Goal: Task Accomplishment & Management: Manage account settings

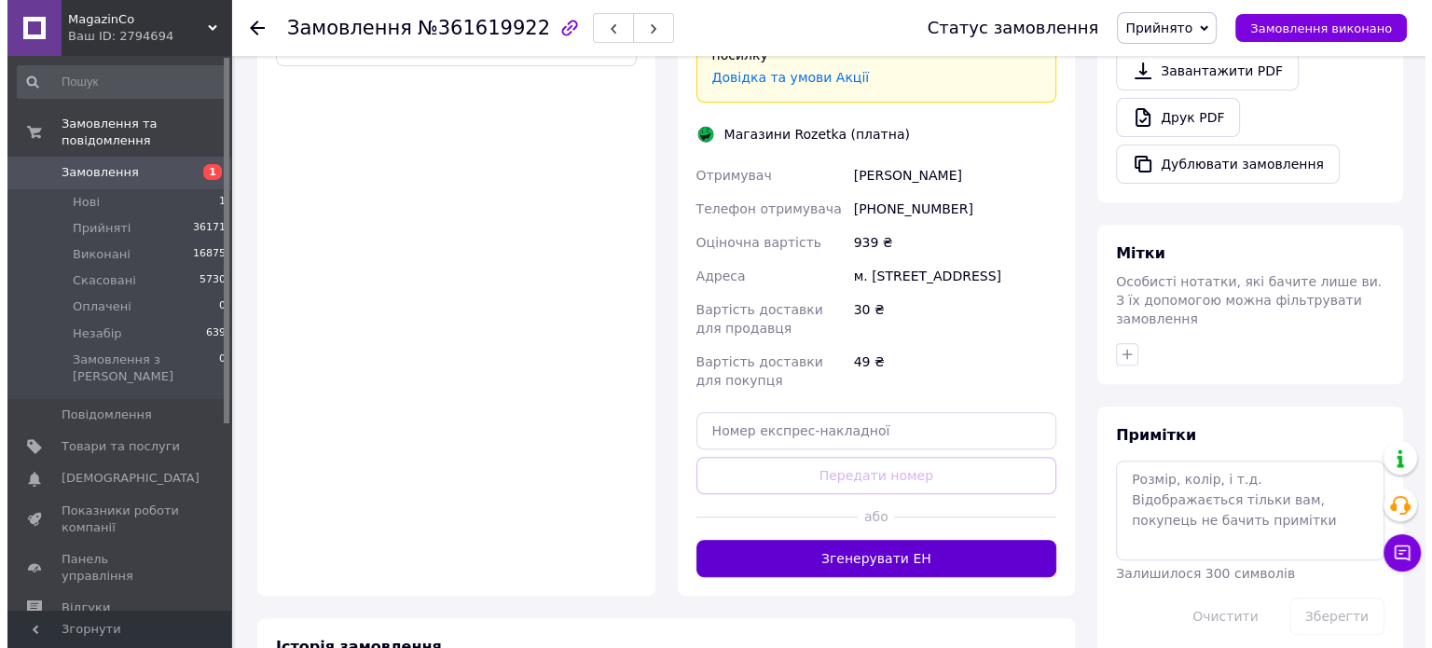
scroll to position [828, 0]
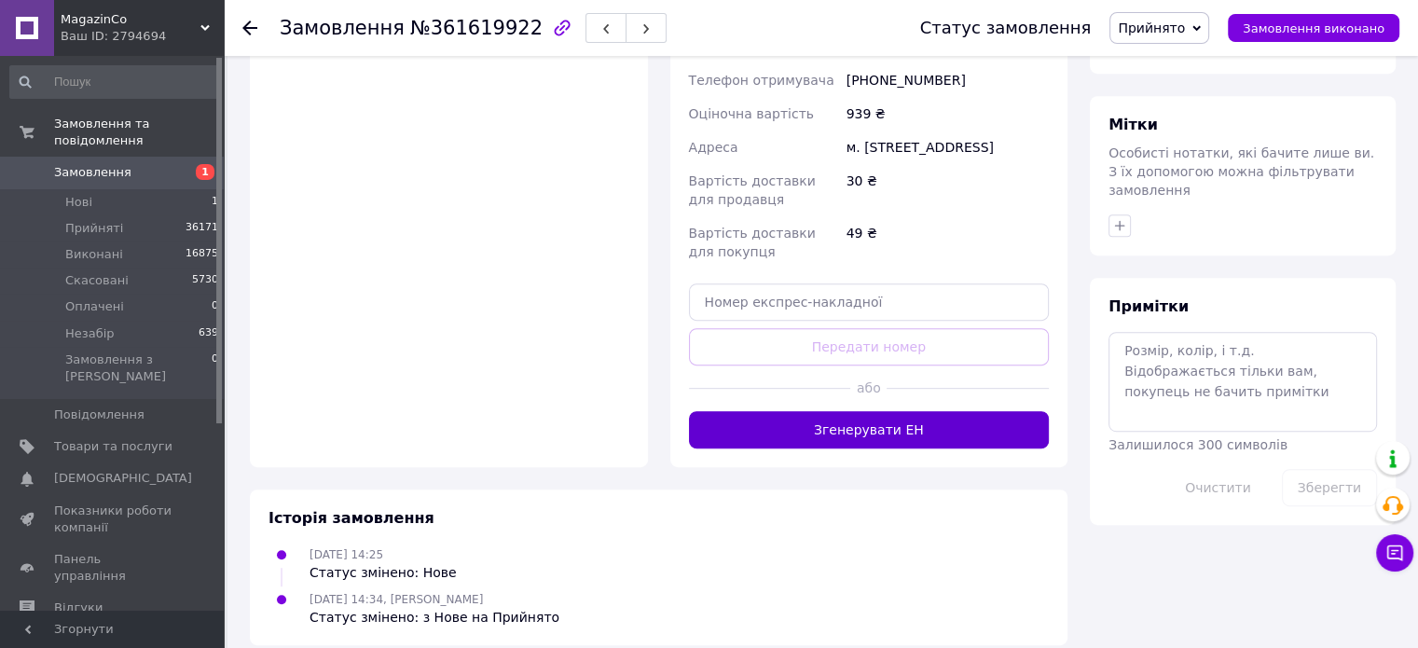
click at [873, 411] on button "Згенерувати ЕН" at bounding box center [869, 429] width 361 height 37
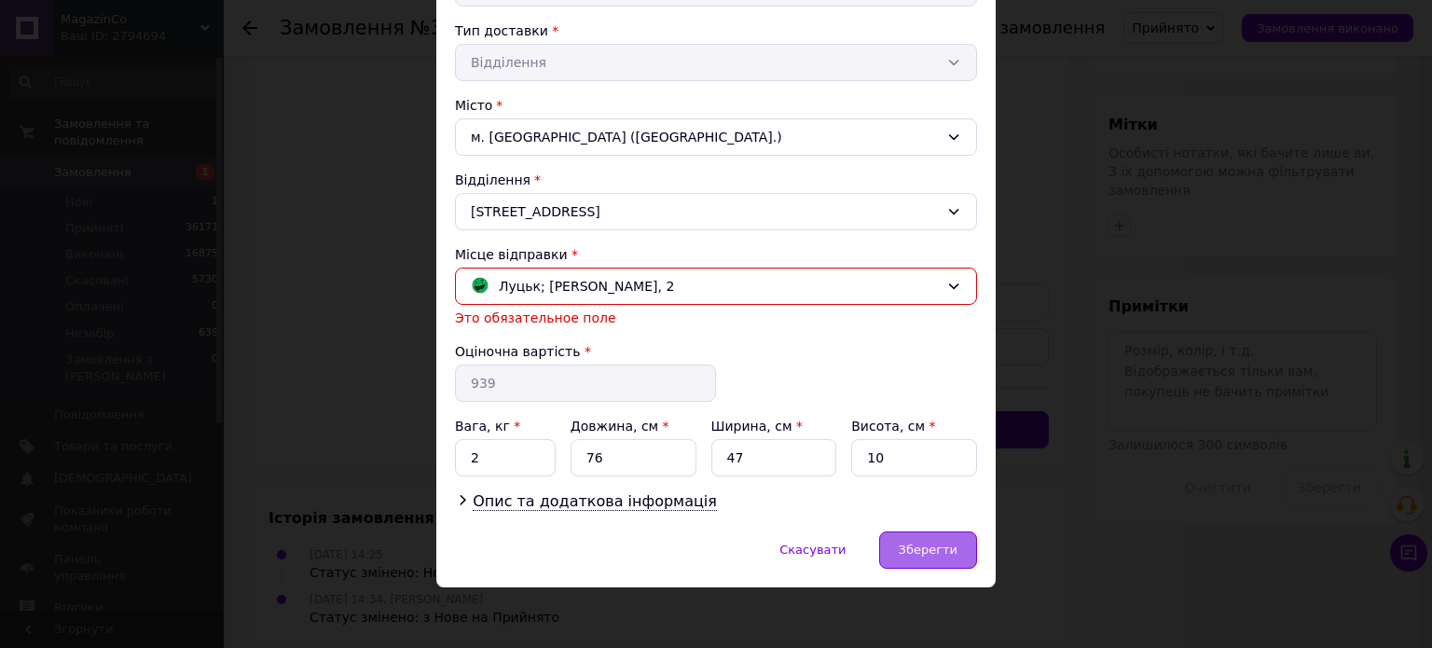
click at [918, 543] on span "Зберегти" at bounding box center [928, 550] width 59 height 14
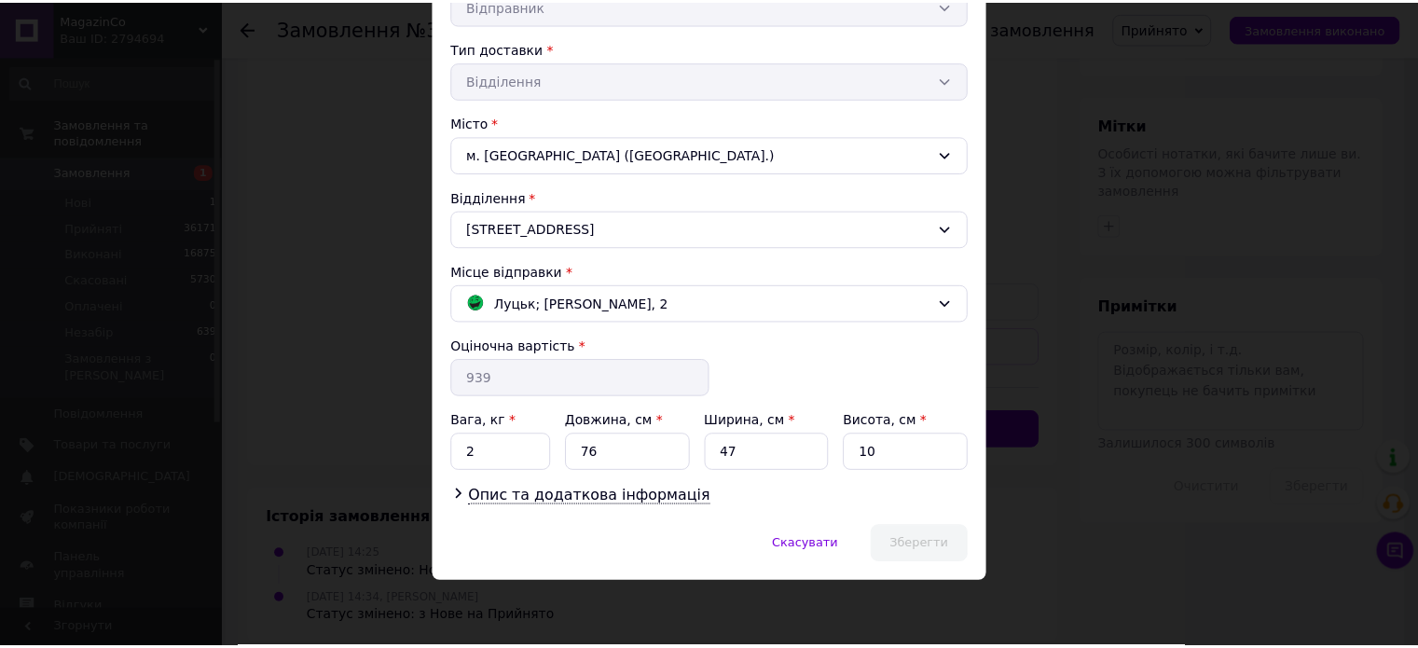
scroll to position [395, 0]
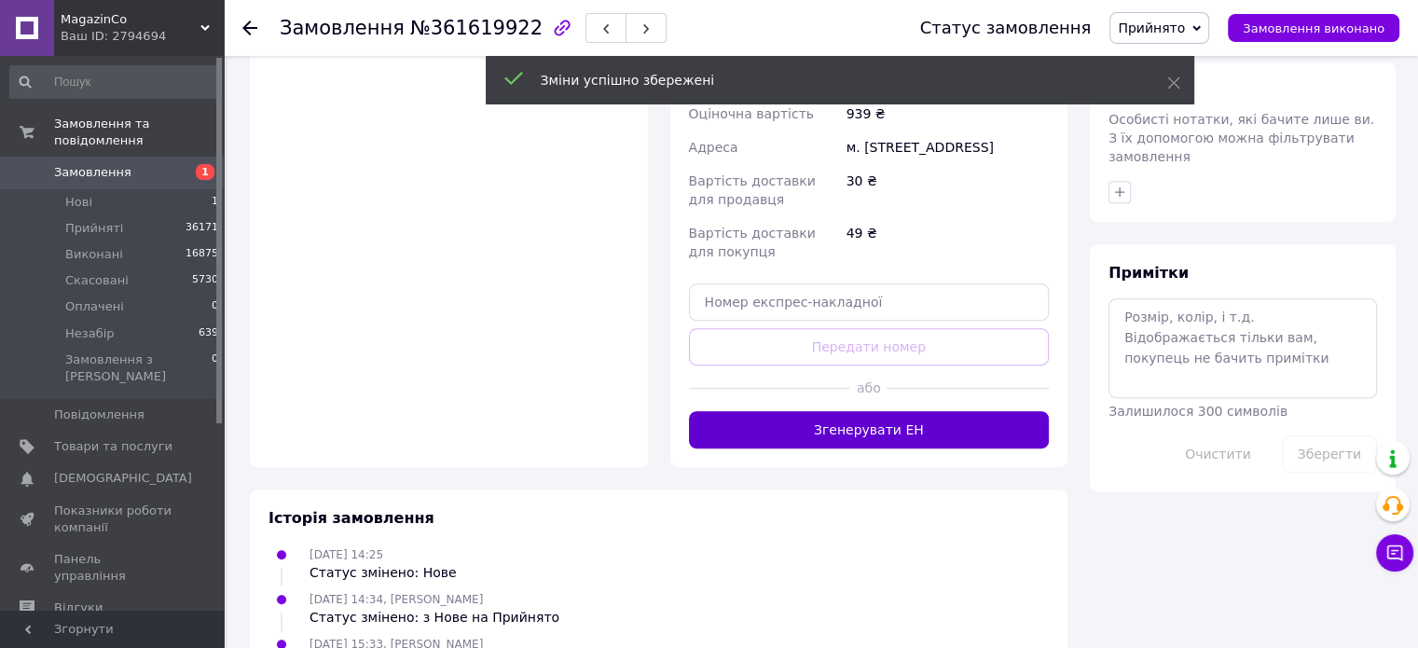
click at [838, 412] on button "Згенерувати ЕН" at bounding box center [869, 429] width 361 height 37
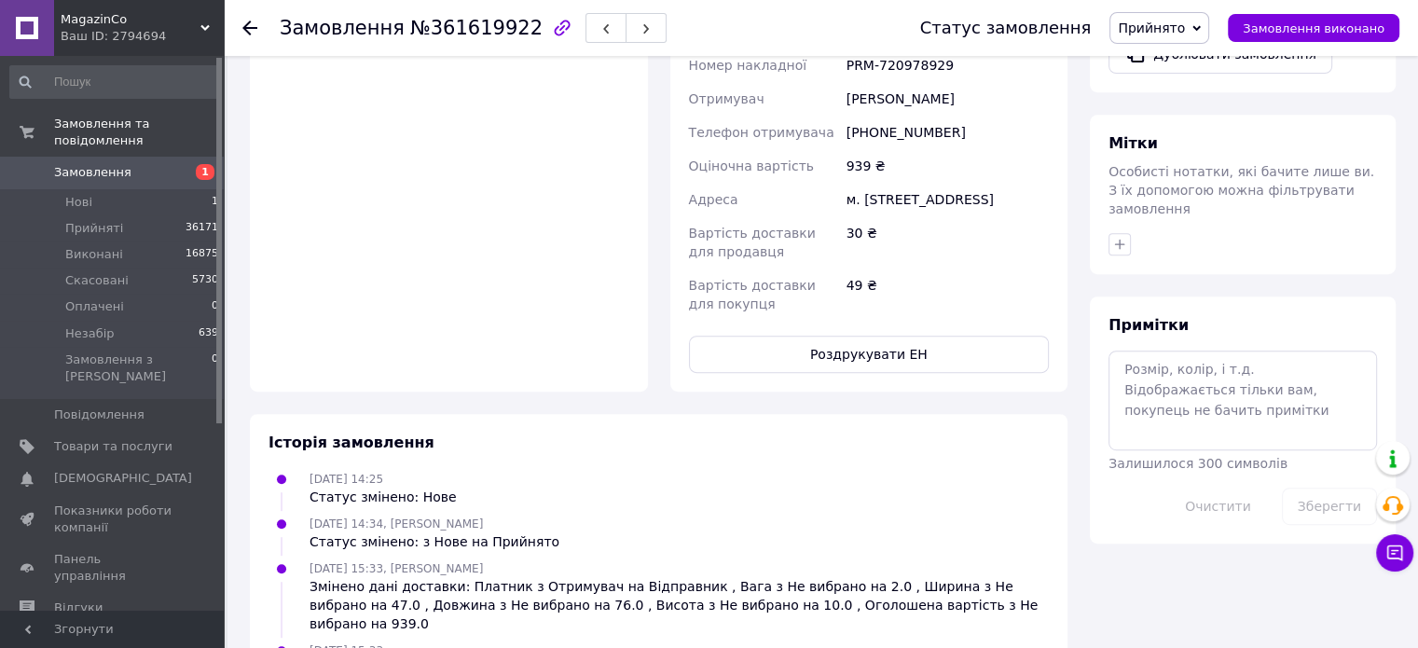
scroll to position [828, 0]
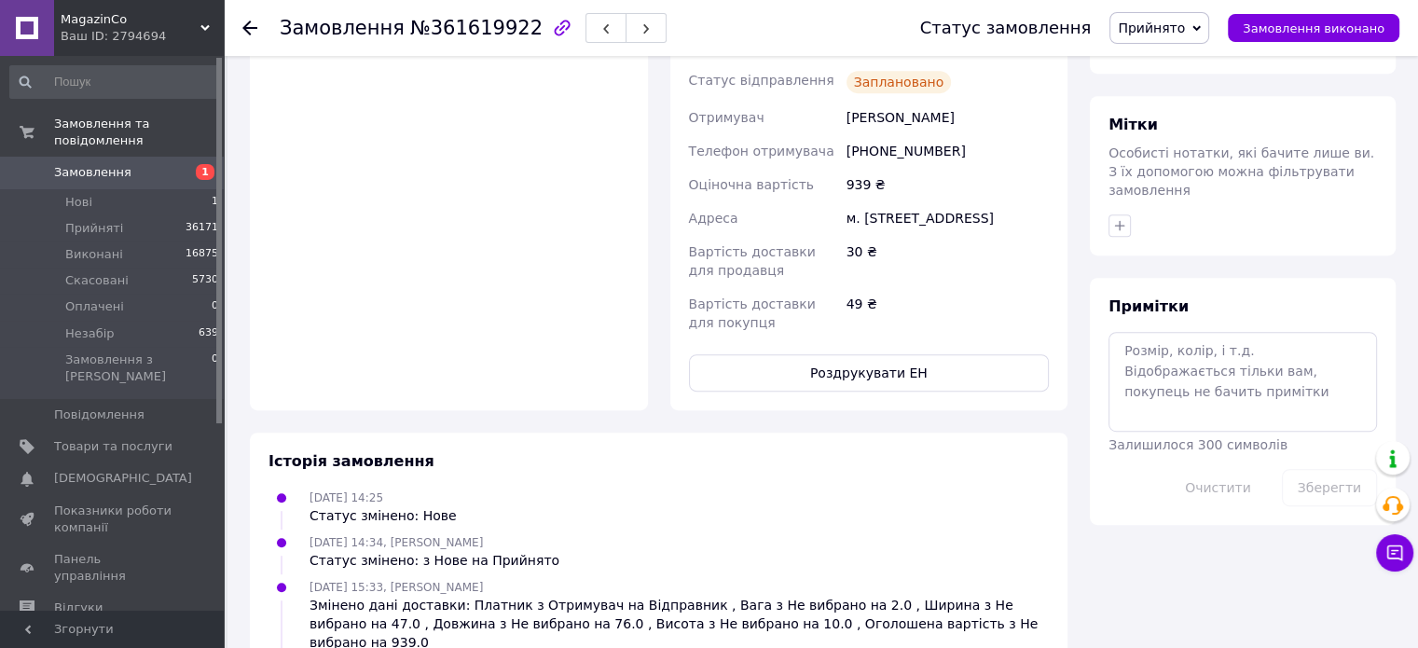
click at [840, 354] on button "Роздрукувати ЕН" at bounding box center [869, 372] width 361 height 37
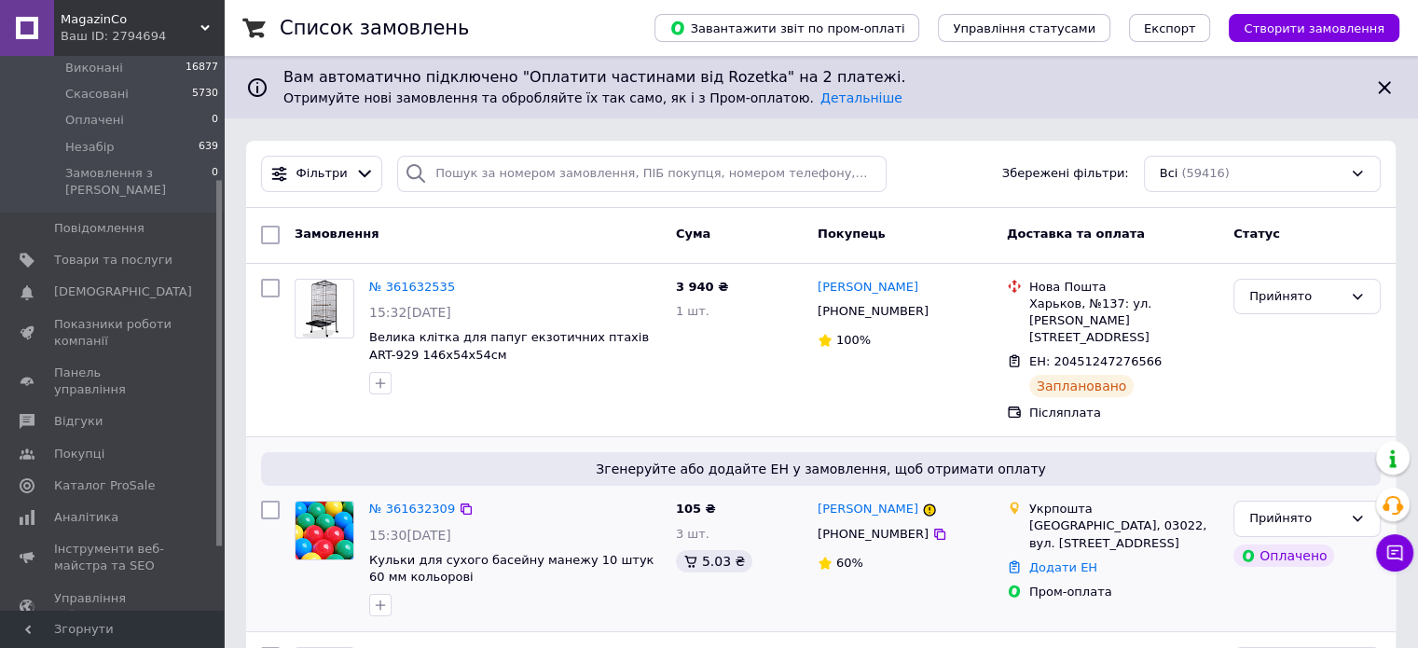
scroll to position [187, 0]
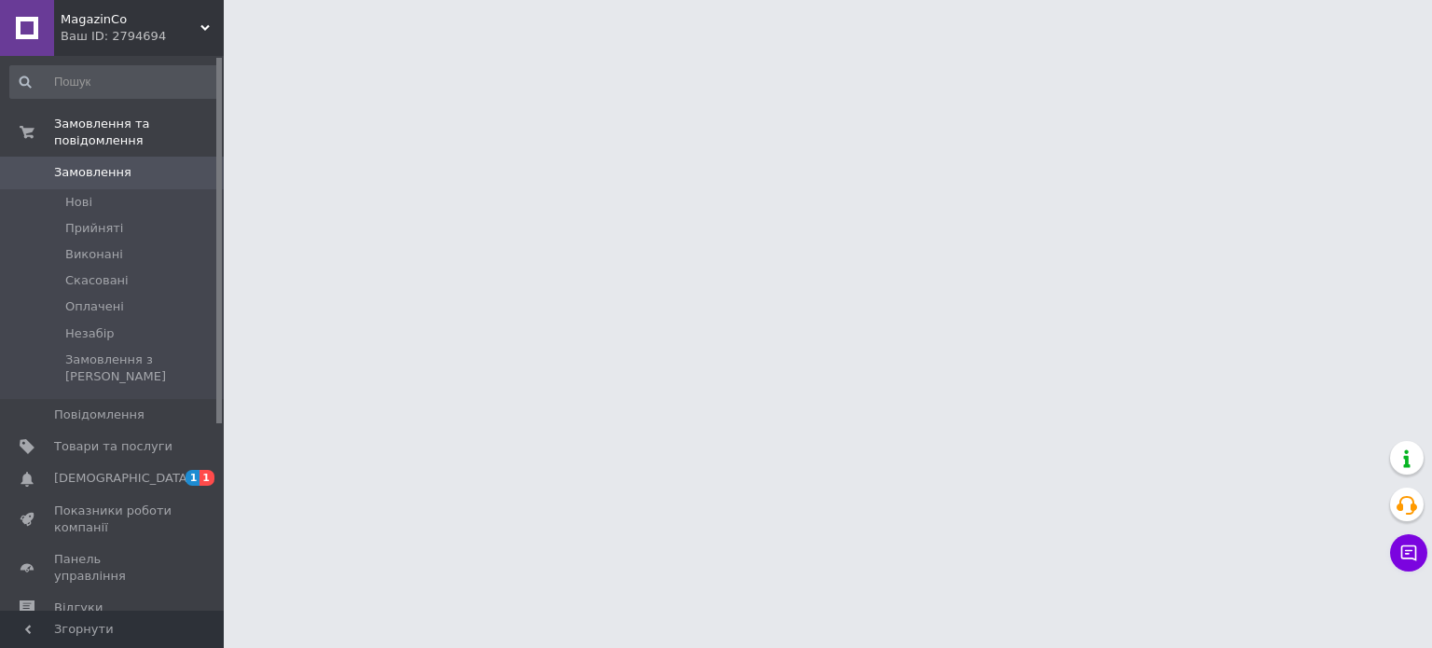
drag, startPoint x: 71, startPoint y: 445, endPoint x: 81, endPoint y: 446, distance: 10.3
click at [71, 470] on span "[DEMOGRAPHIC_DATA]" at bounding box center [123, 478] width 138 height 17
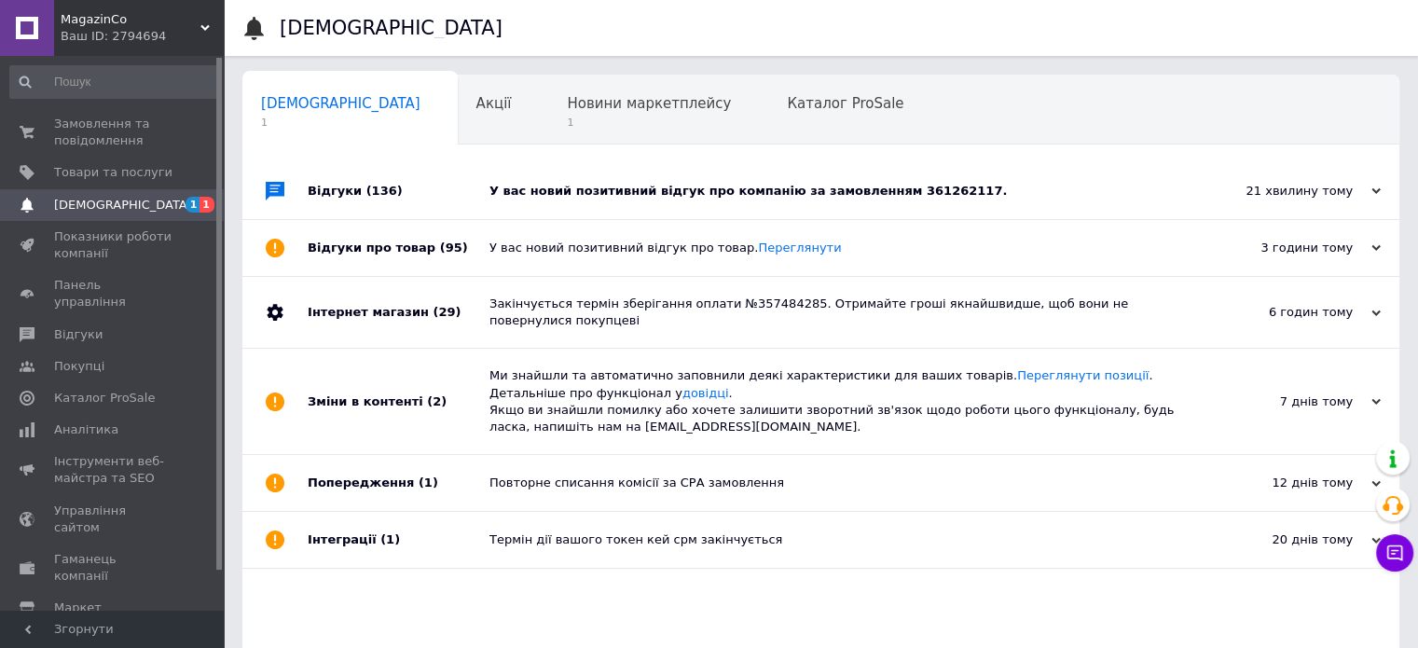
click at [649, 195] on div "У вас новий позитивний відгук про компанію за замовленням 361262117." at bounding box center [842, 191] width 705 height 17
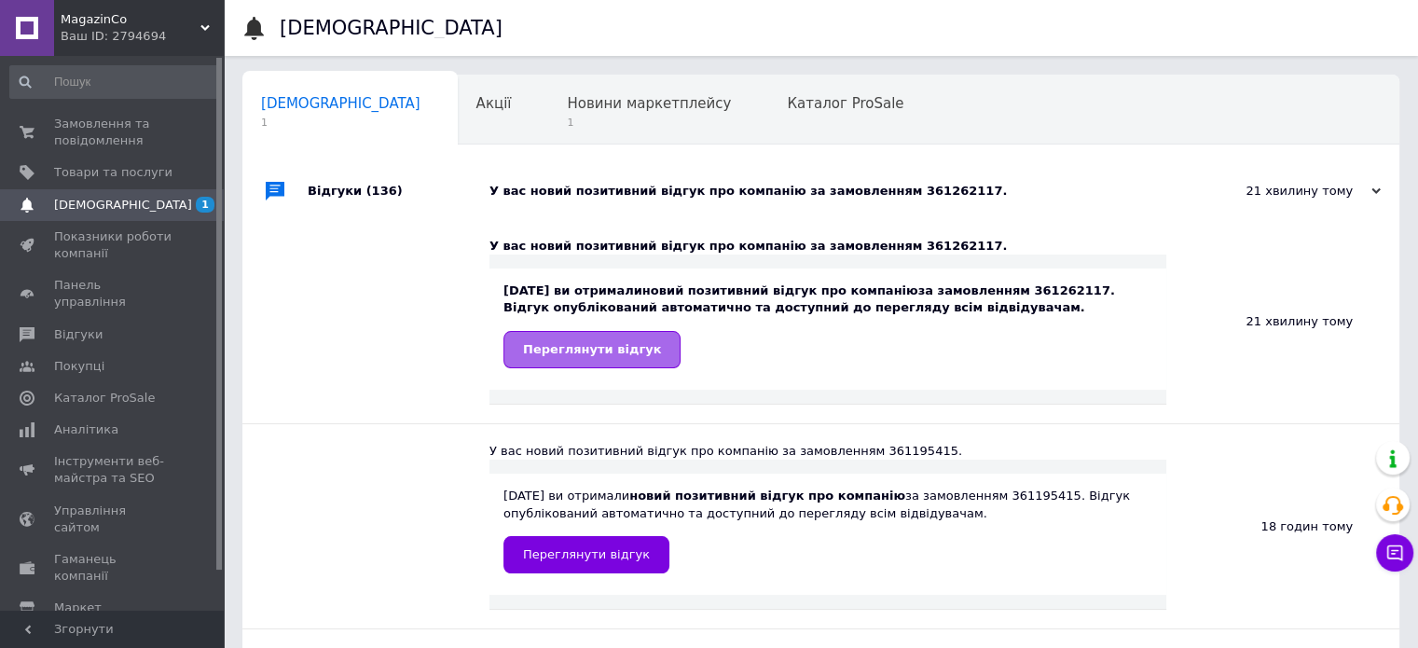
click at [613, 355] on span "Переглянути відгук" at bounding box center [592, 349] width 138 height 14
click at [567, 100] on span "Новини маркетплейсу" at bounding box center [649, 103] width 164 height 17
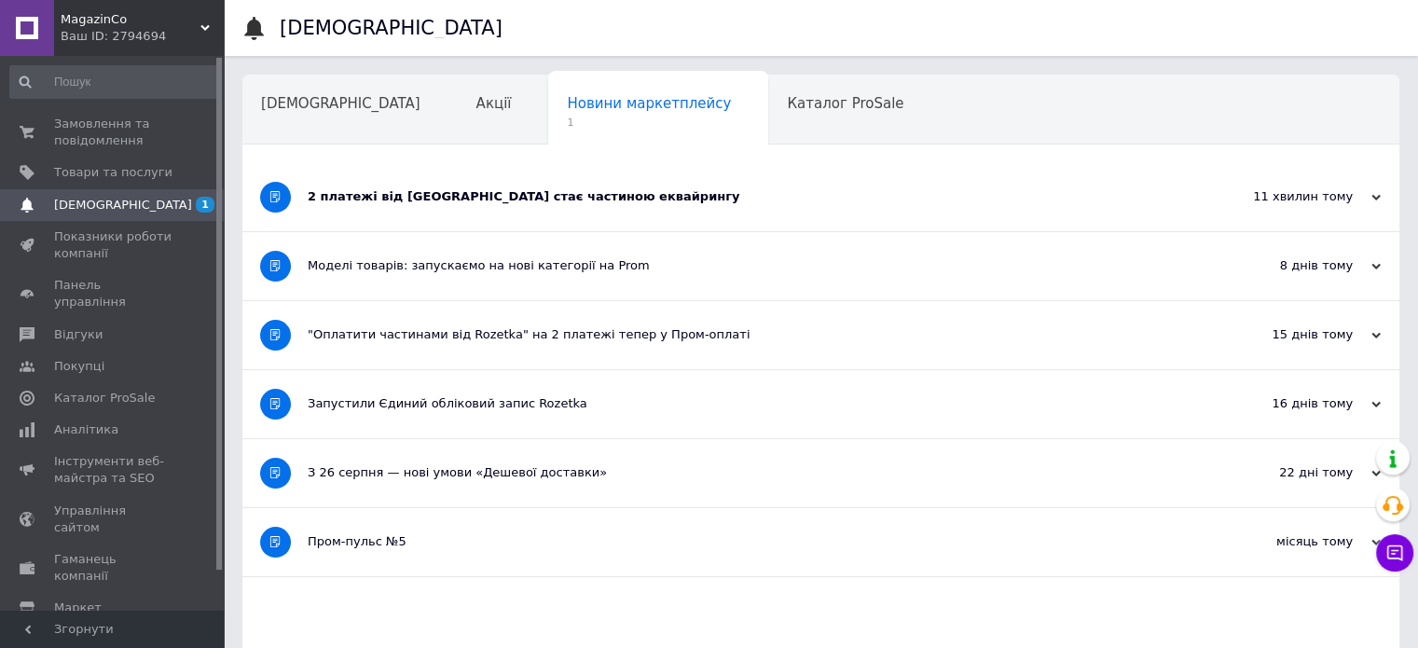
click at [524, 199] on div "2 платежі від [GEOGRAPHIC_DATA] стає частиною еквайрингу" at bounding box center [751, 196] width 887 height 17
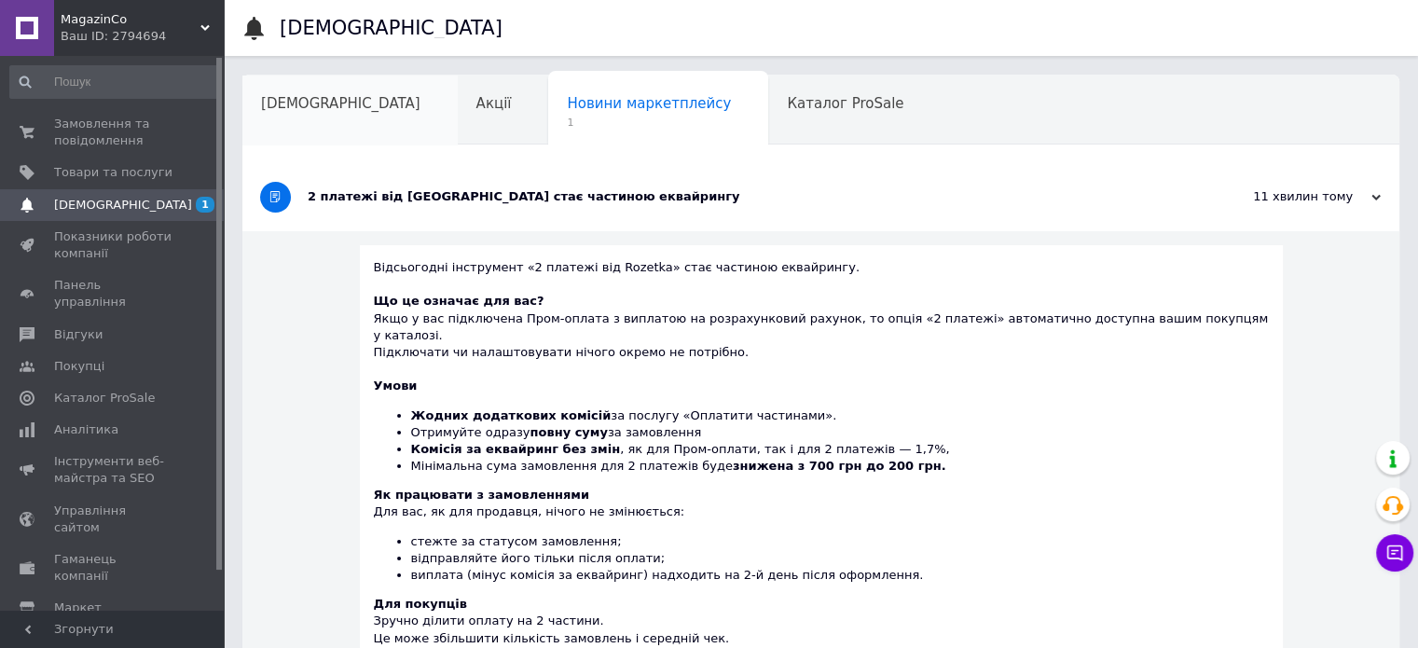
click at [284, 104] on span "[DEMOGRAPHIC_DATA]" at bounding box center [340, 103] width 159 height 17
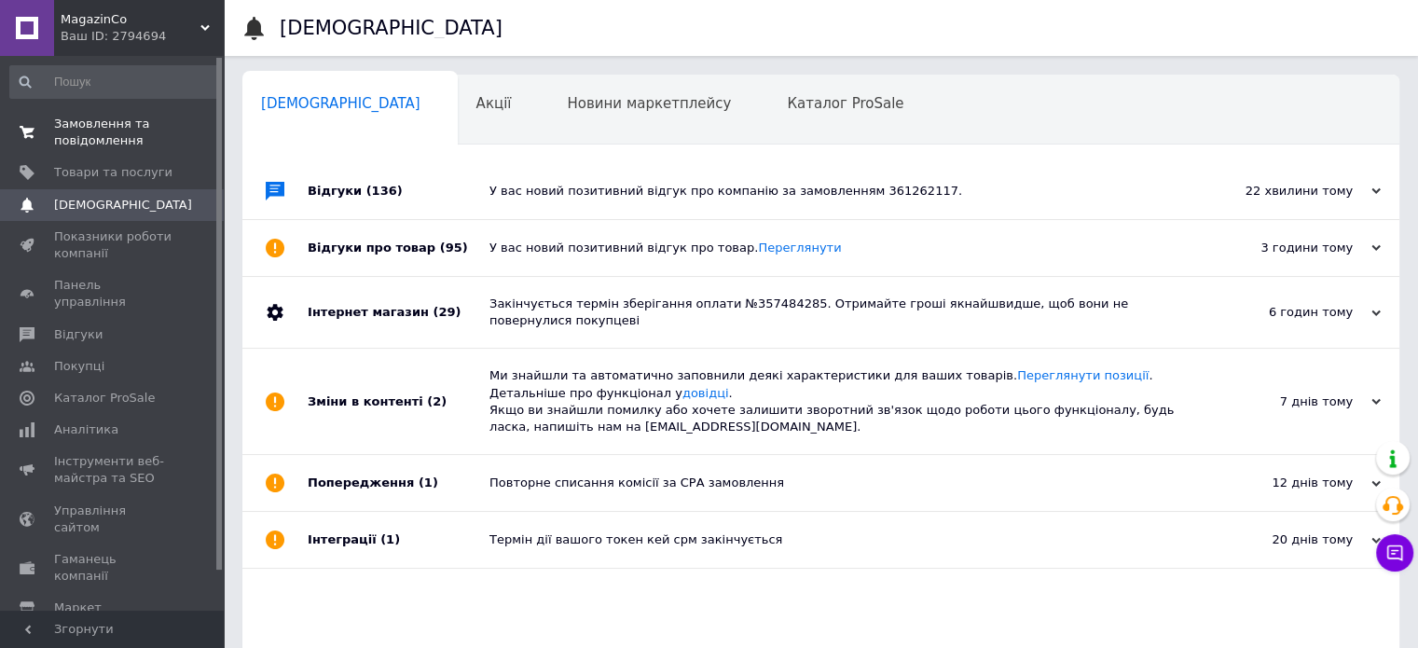
click at [105, 122] on span "Замовлення та повідомлення" at bounding box center [113, 133] width 118 height 34
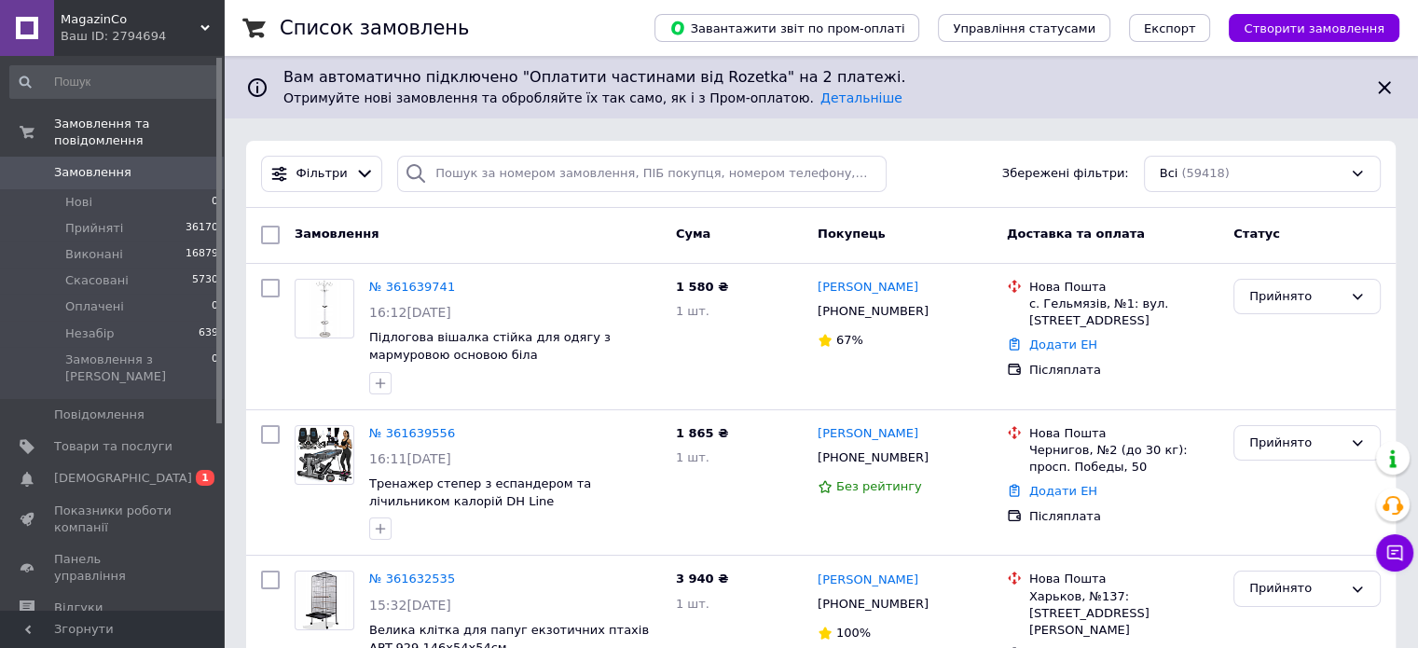
click at [90, 470] on span "[DEMOGRAPHIC_DATA]" at bounding box center [123, 478] width 138 height 17
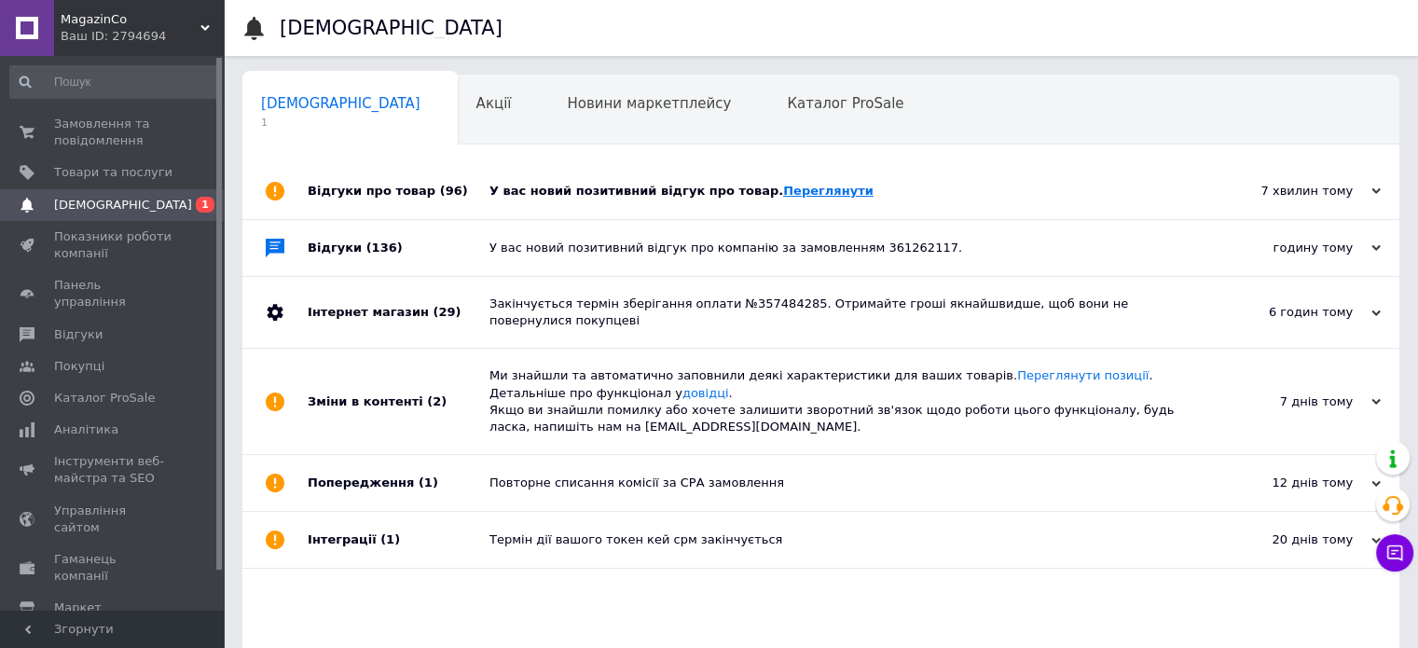
click at [783, 194] on link "Переглянути" at bounding box center [828, 191] width 90 height 14
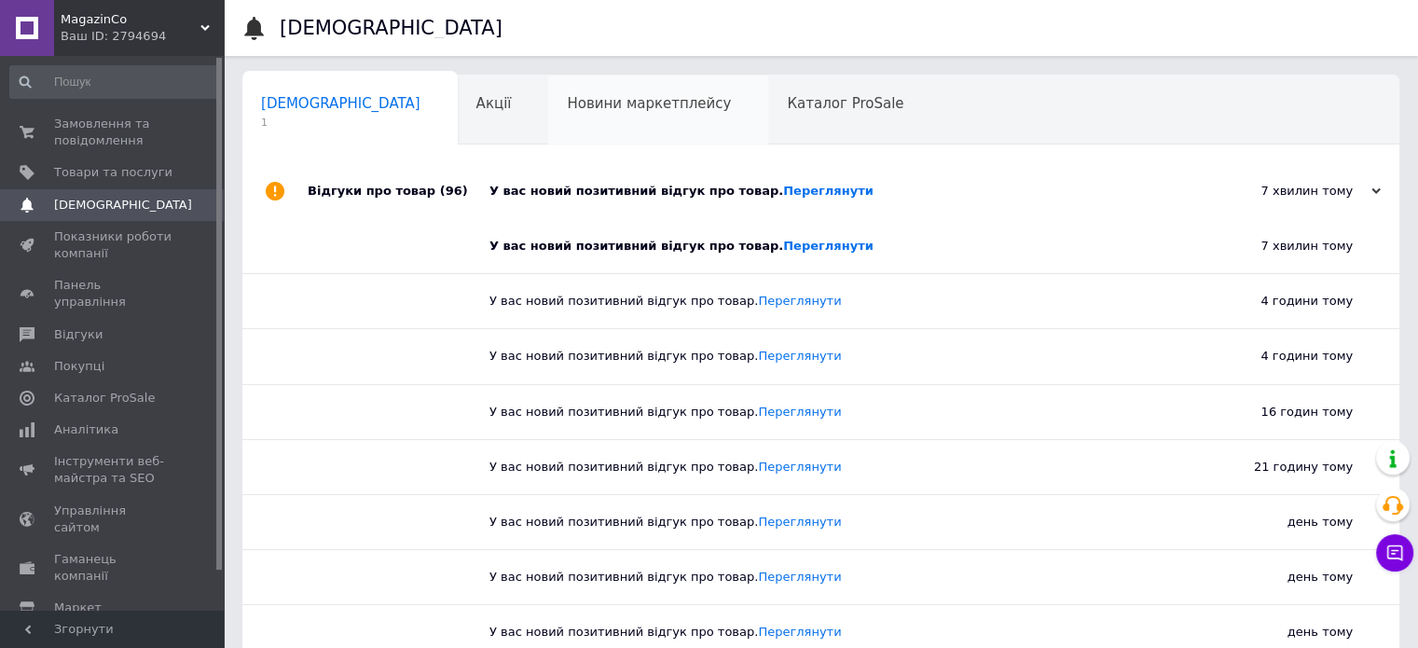
click at [567, 102] on span "Новини маркетплейсу" at bounding box center [649, 103] width 164 height 17
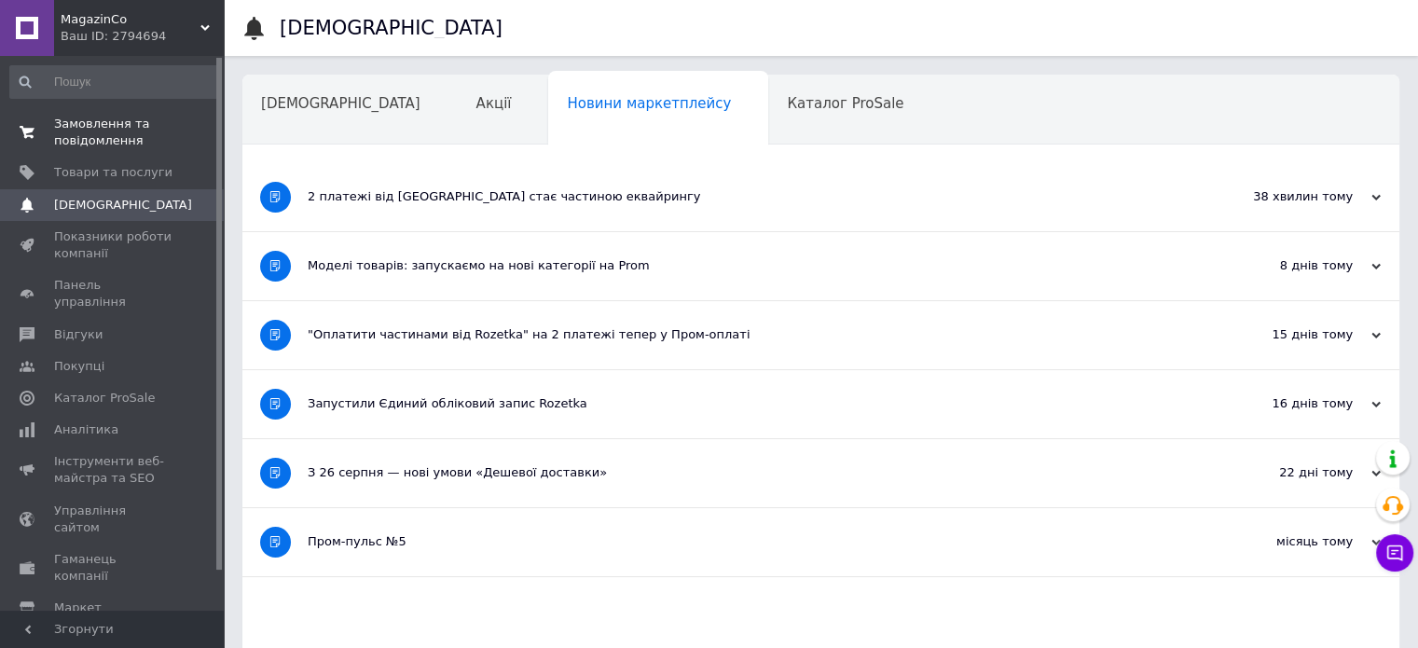
click at [79, 122] on span "Замовлення та повідомлення" at bounding box center [113, 133] width 118 height 34
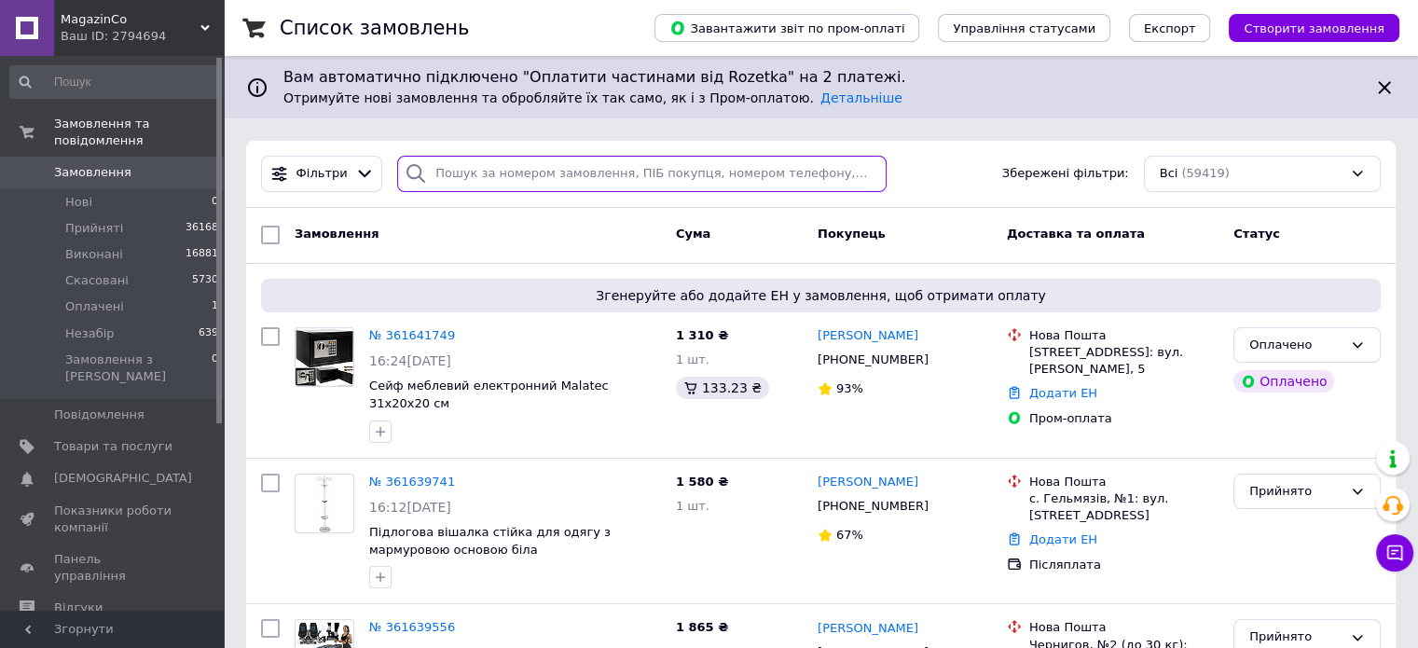
click at [457, 177] on input "search" at bounding box center [642, 174] width 490 height 36
type input "6571"
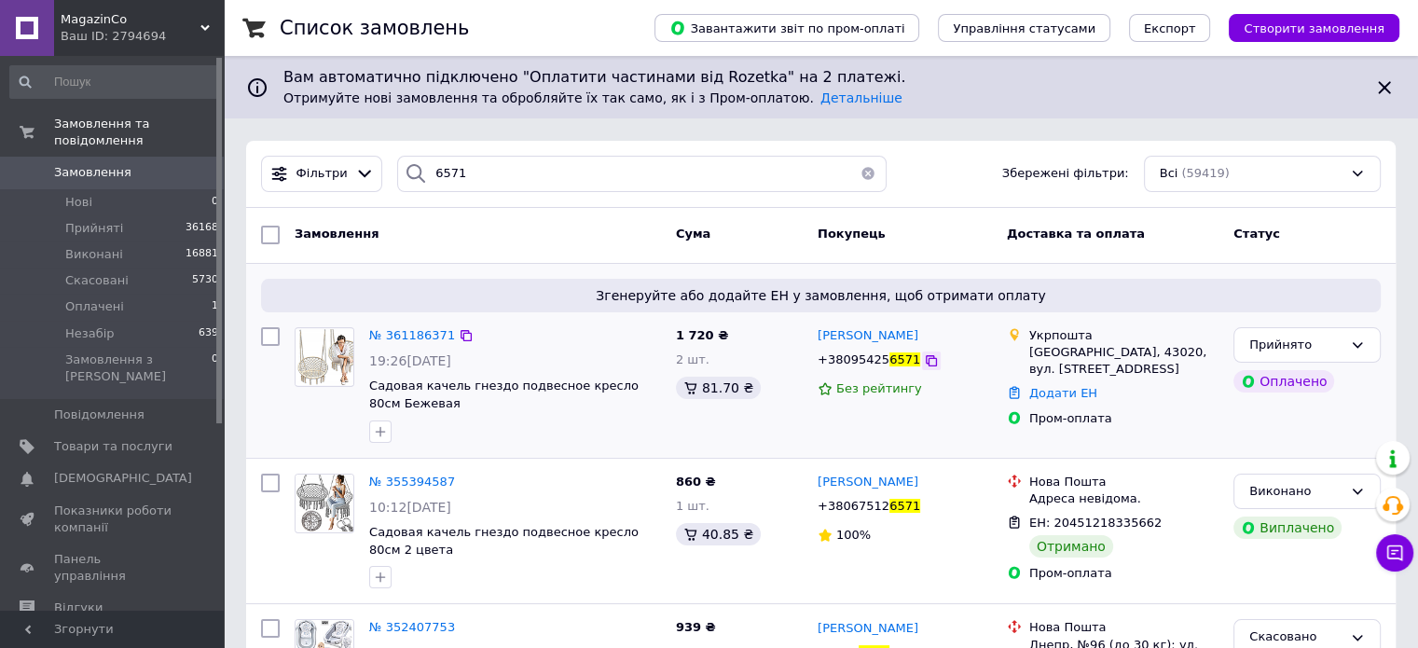
click at [924, 361] on icon at bounding box center [931, 360] width 15 height 15
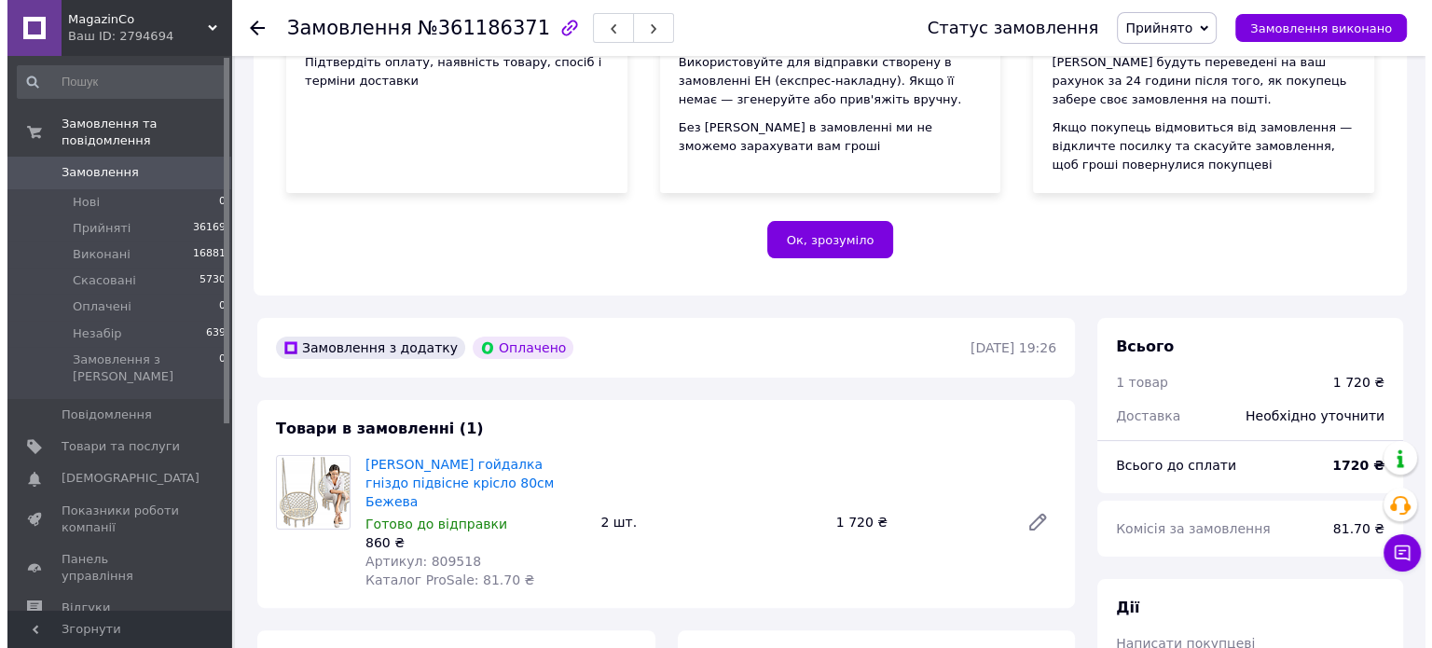
scroll to position [466, 0]
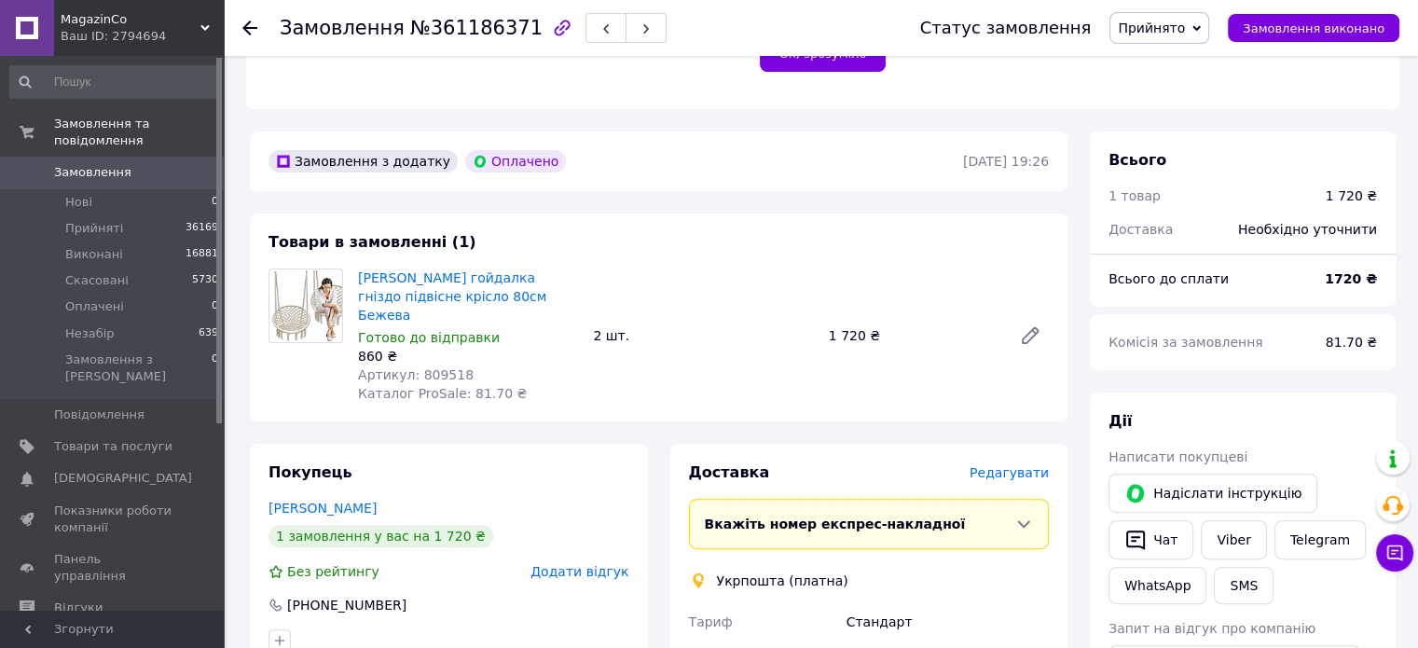
click at [1177, 28] on span "Прийнято" at bounding box center [1151, 28] width 67 height 15
click at [1169, 96] on li "Скасовано" at bounding box center [1160, 93] width 98 height 28
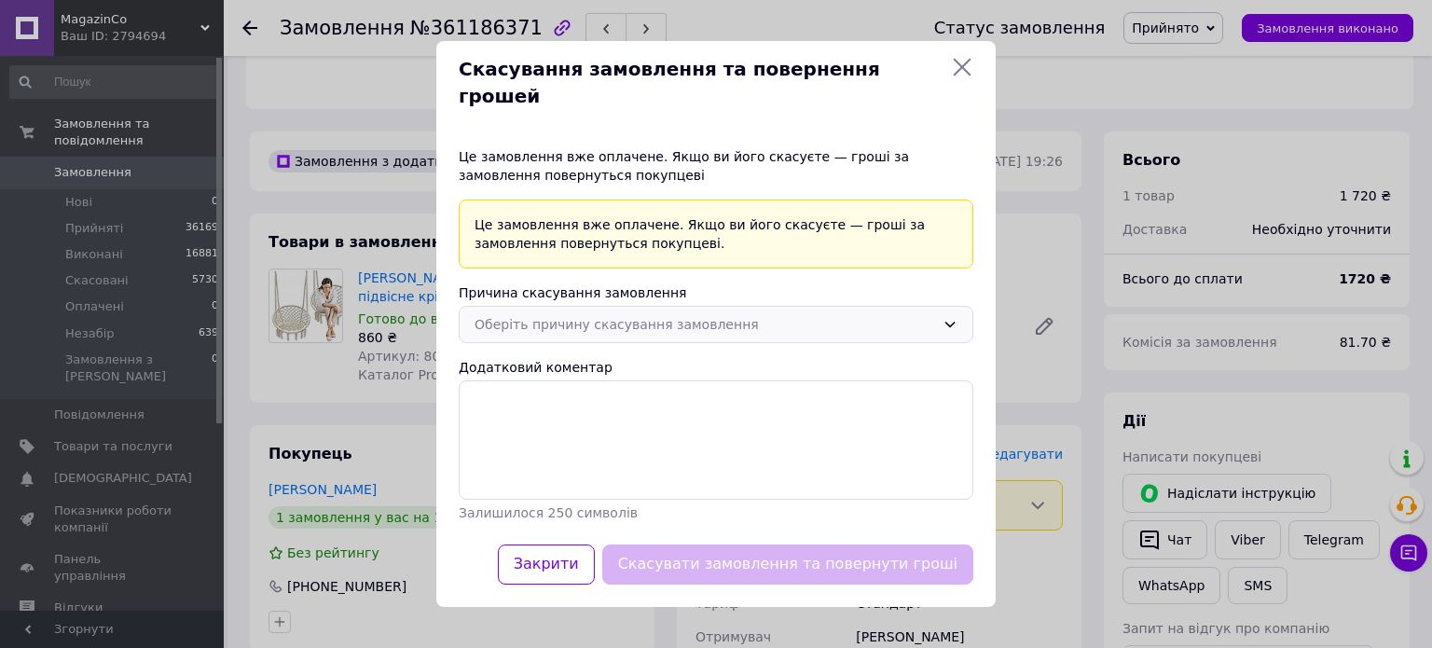
click at [645, 314] on div "Оберіть причину скасування замовлення" at bounding box center [705, 324] width 461 height 21
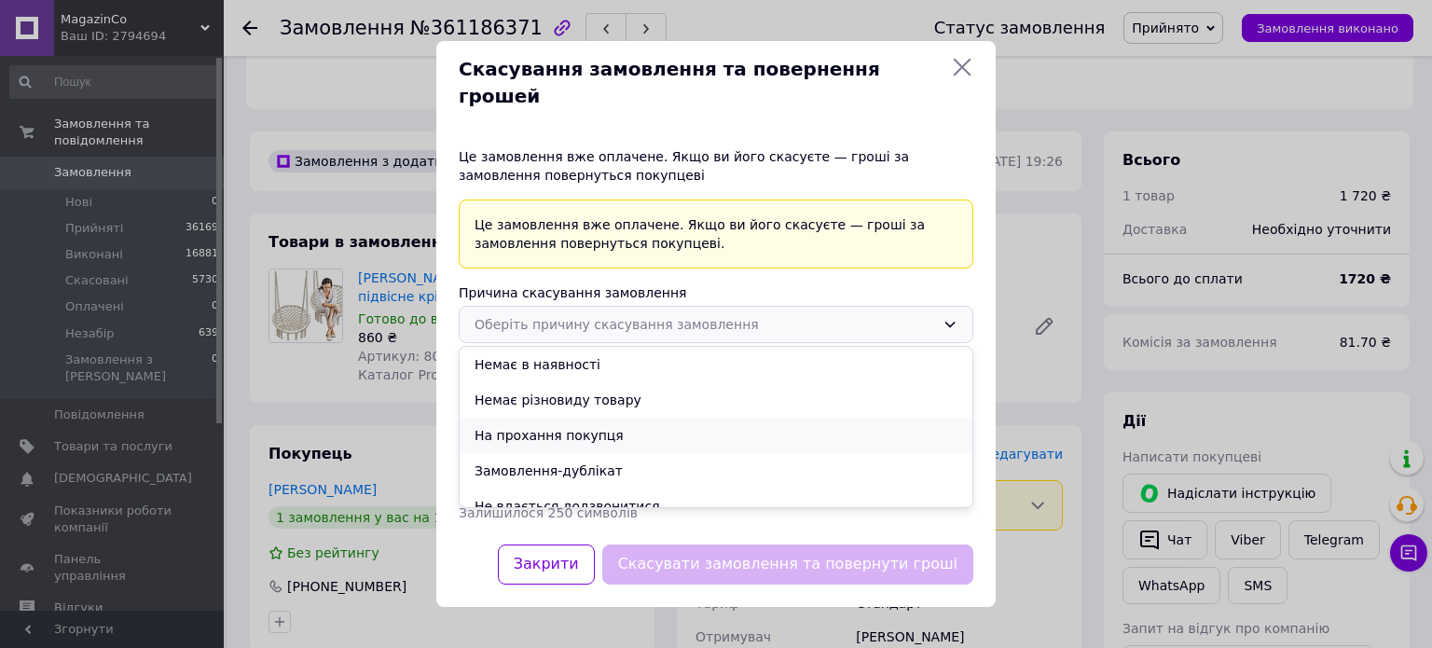
click at [591, 424] on li "На прохання покупця" at bounding box center [716, 435] width 513 height 35
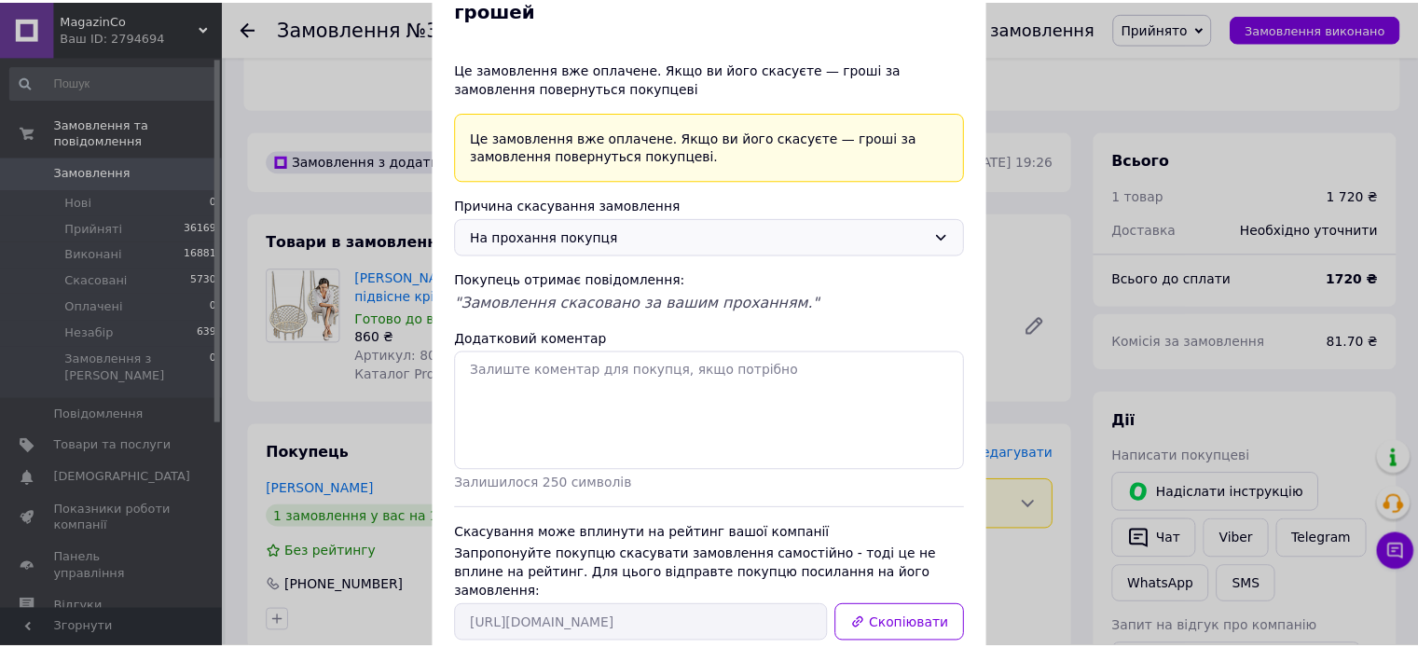
scroll to position [145, 0]
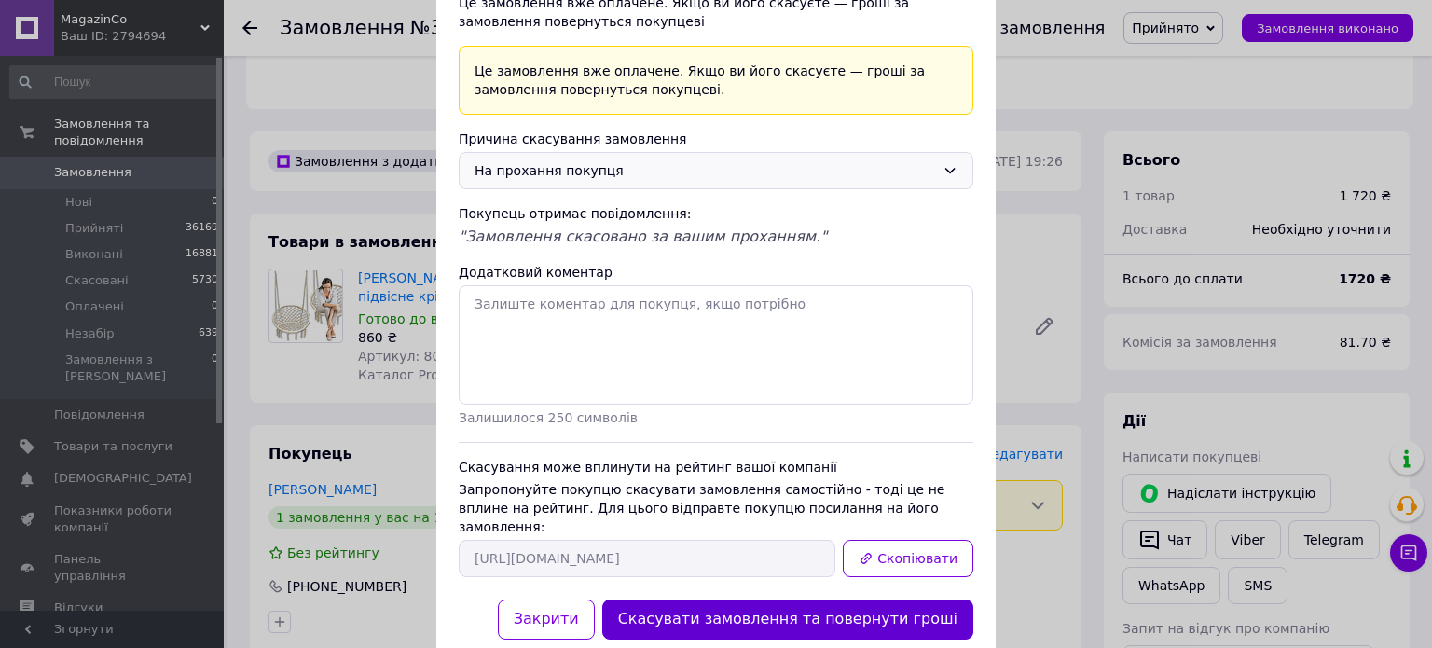
click at [870, 600] on button "Скасувати замовлення та повернути гроші" at bounding box center [787, 620] width 371 height 40
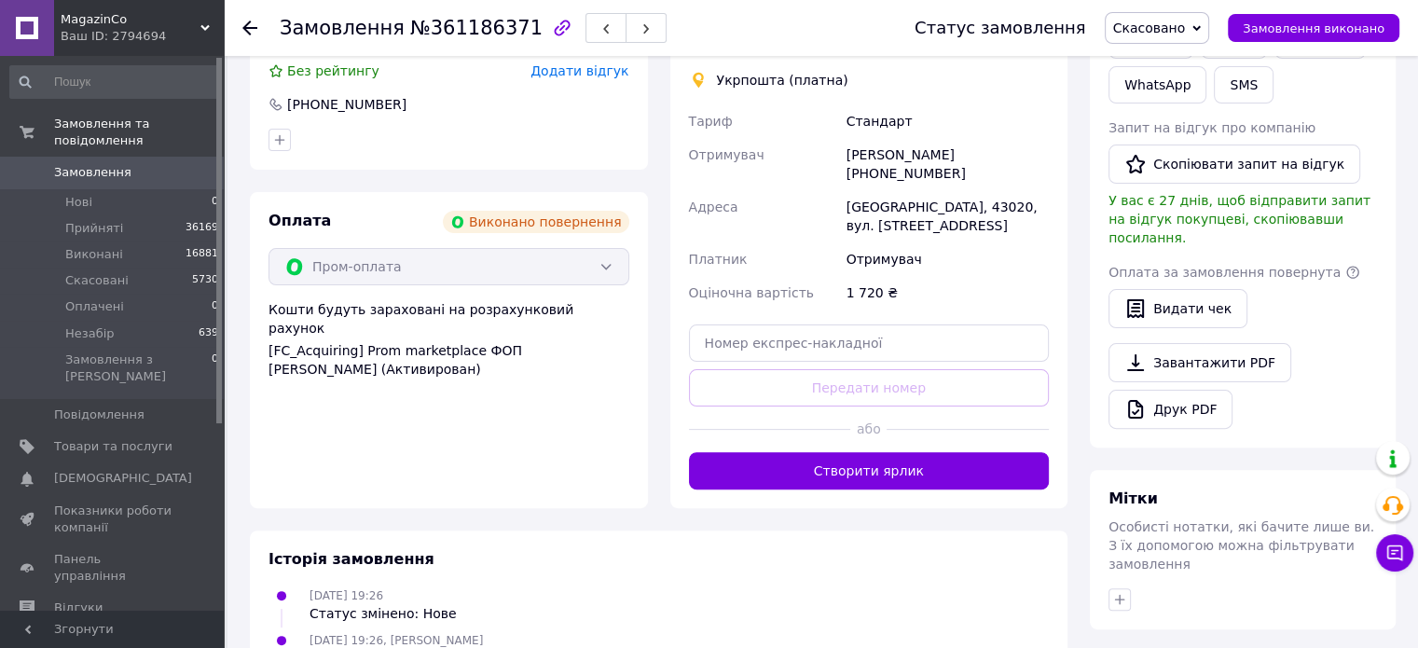
scroll to position [0, 0]
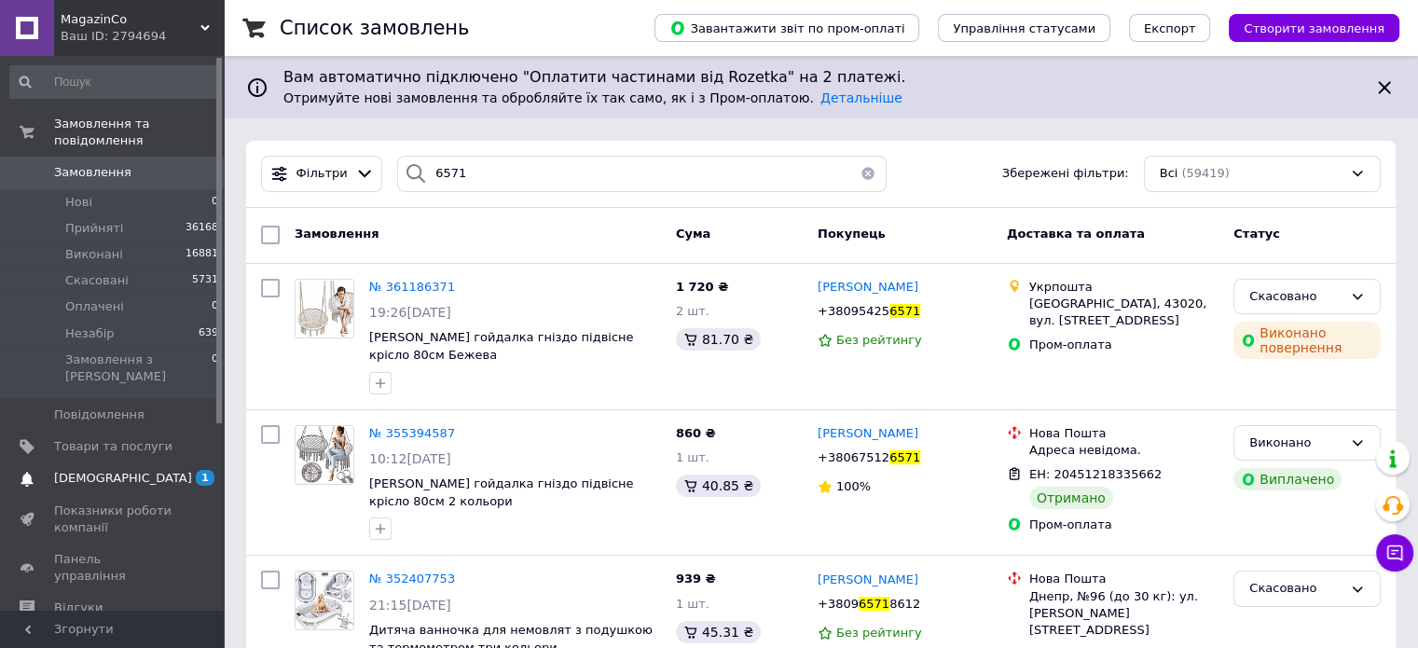
click at [106, 470] on span "[DEMOGRAPHIC_DATA]" at bounding box center [123, 478] width 138 height 17
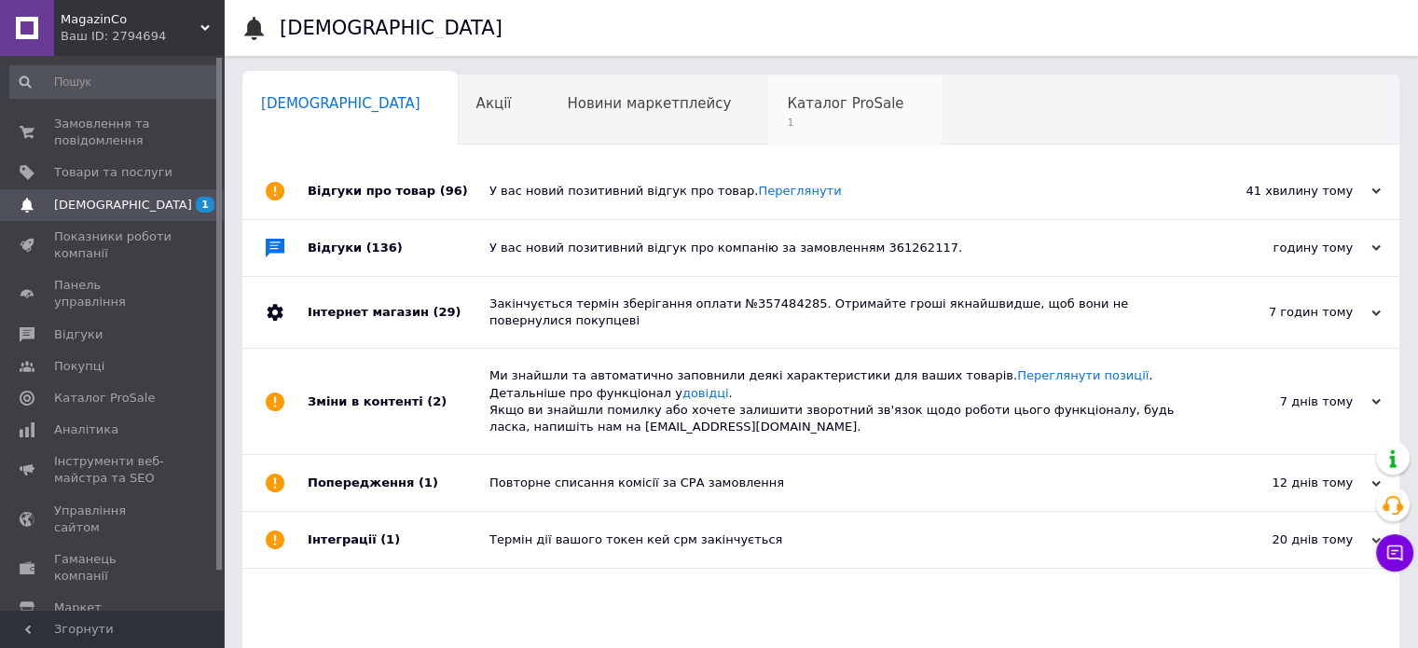
click at [787, 104] on span "Каталог ProSale" at bounding box center [845, 103] width 117 height 17
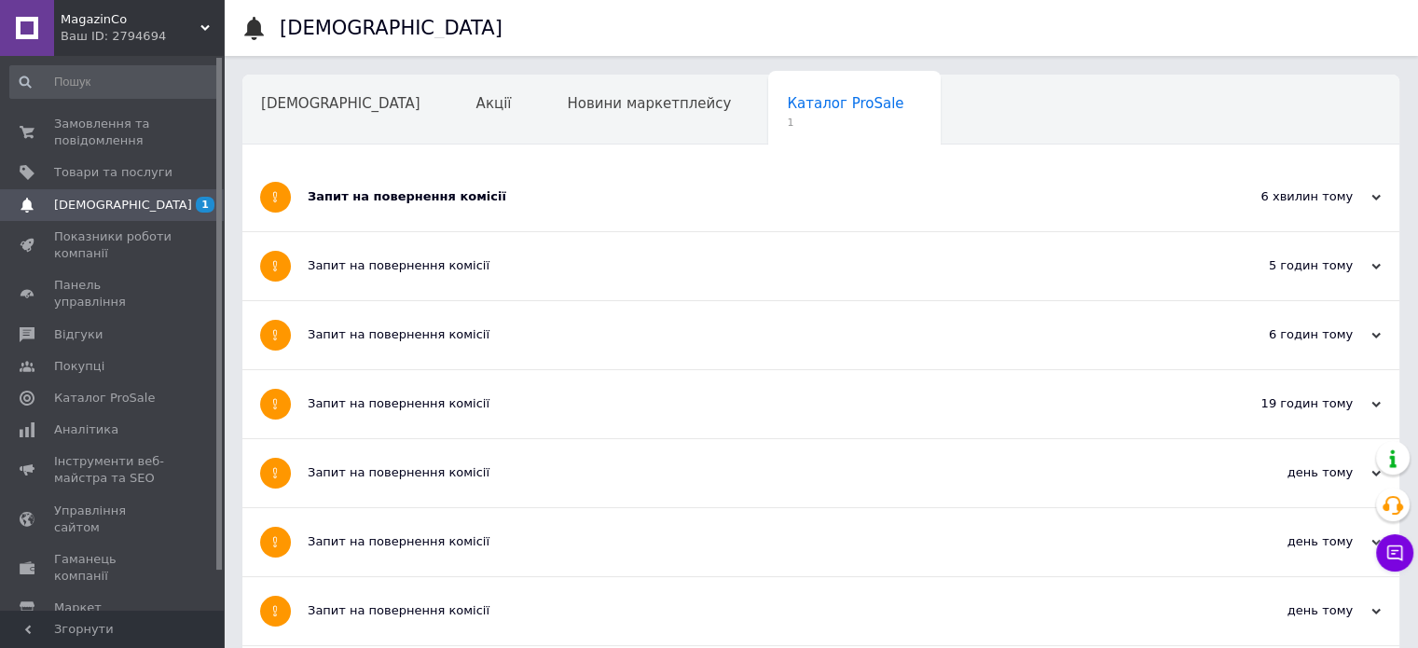
click at [434, 204] on div "Запит на повернення комісії" at bounding box center [751, 196] width 887 height 17
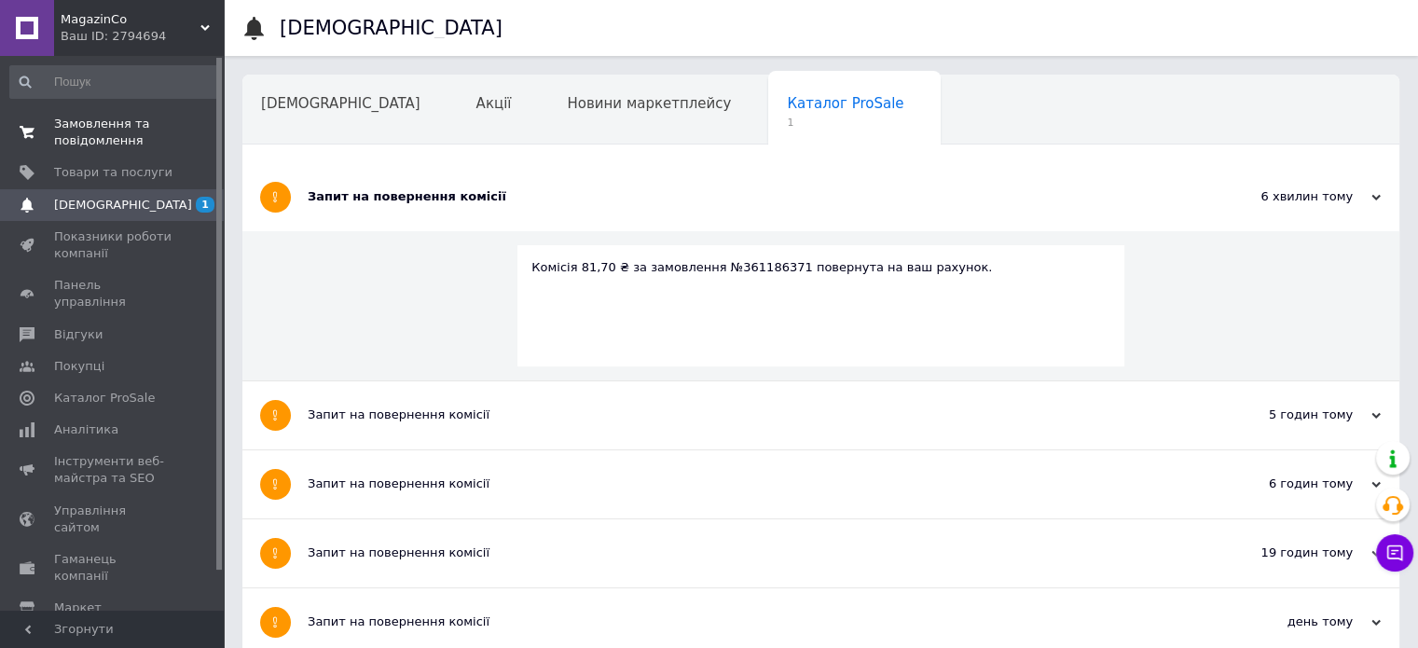
click at [99, 122] on span "Замовлення та повідомлення" at bounding box center [113, 133] width 118 height 34
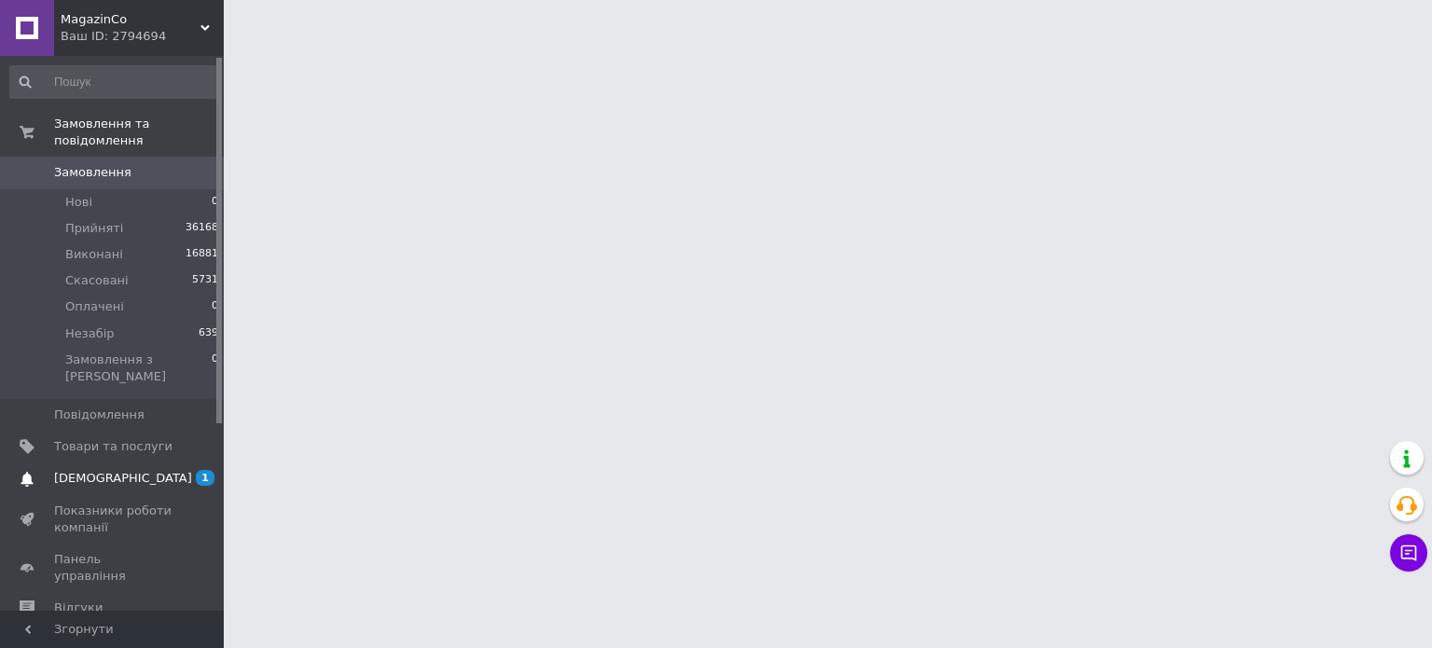
click at [96, 470] on span "[DEMOGRAPHIC_DATA]" at bounding box center [123, 478] width 138 height 17
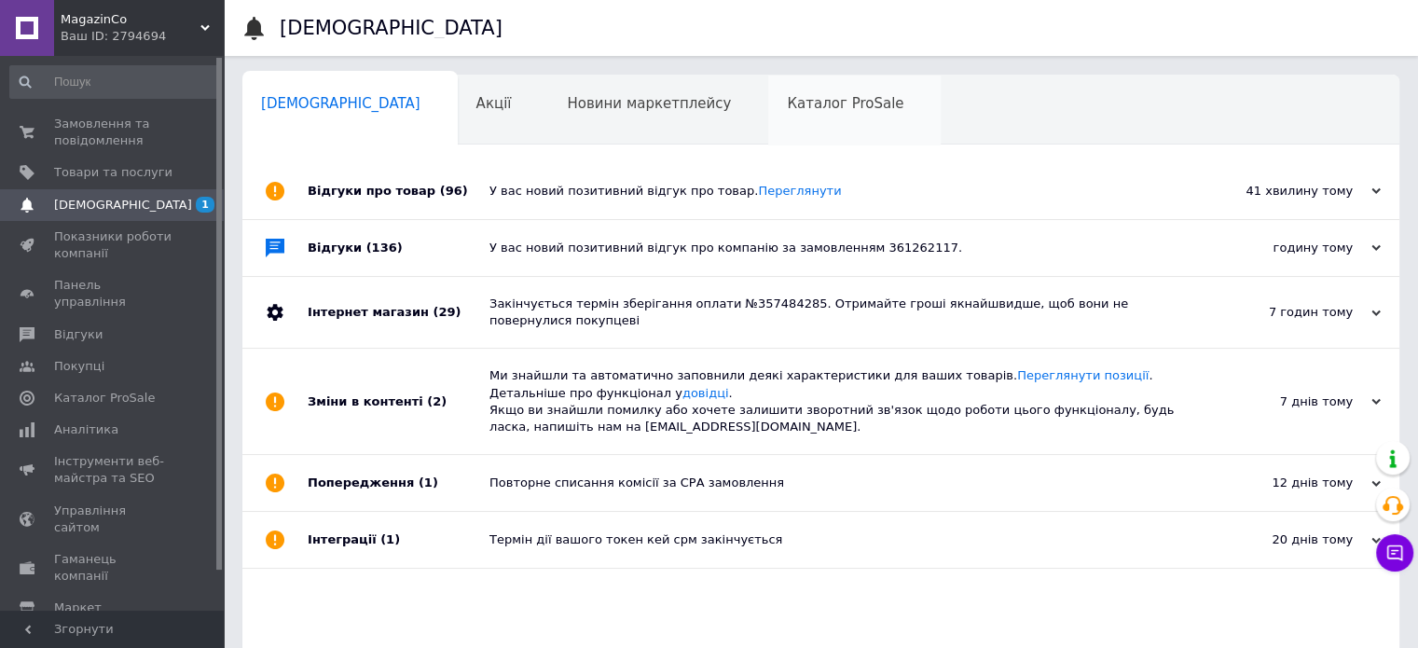
click at [787, 104] on span "Каталог ProSale" at bounding box center [845, 103] width 117 height 17
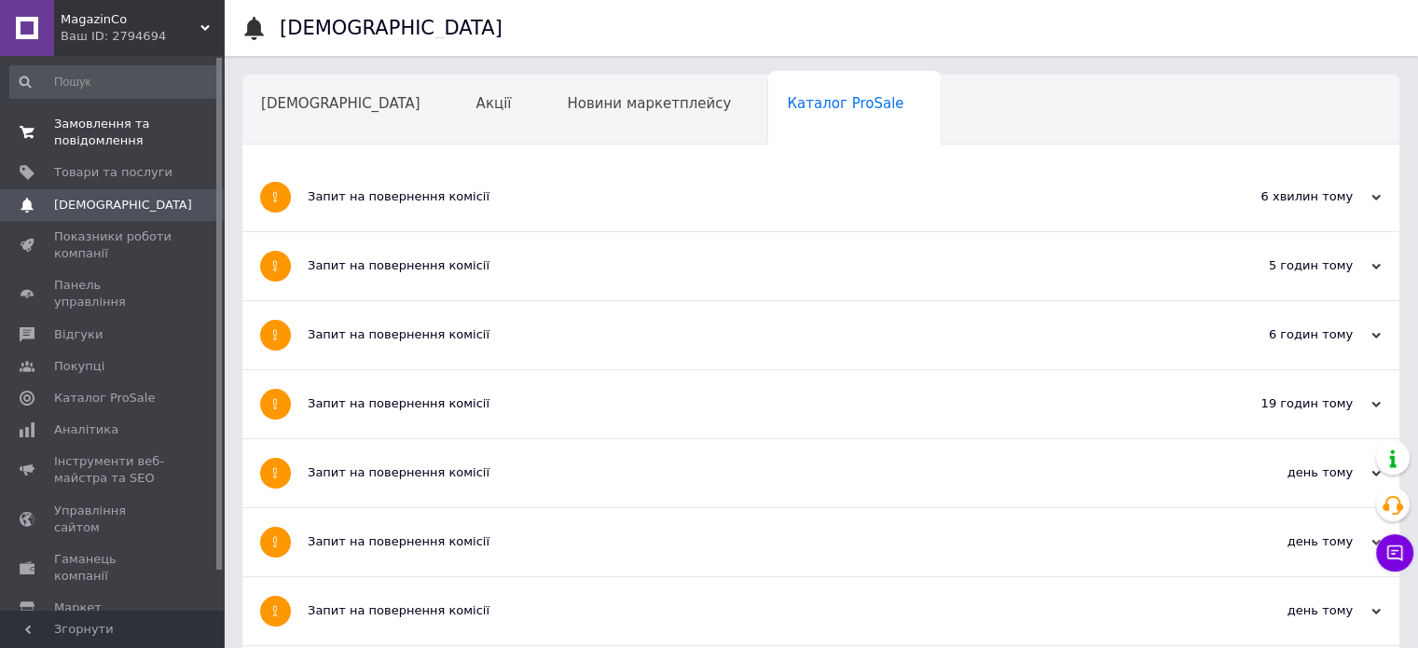
click at [95, 127] on span "Замовлення та повідомлення" at bounding box center [113, 133] width 118 height 34
